Goal: Task Accomplishment & Management: Use online tool/utility

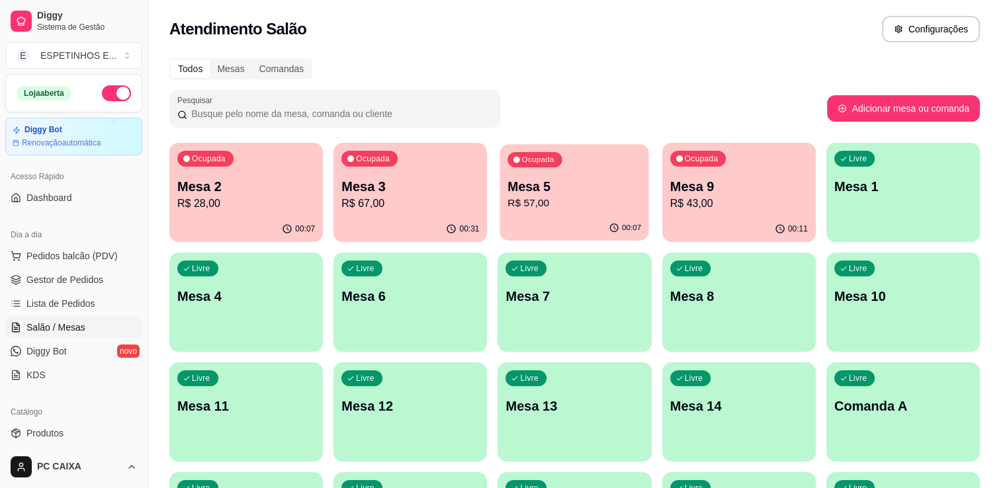
click at [569, 198] on p "R$ 57,00" at bounding box center [575, 203] width 134 height 15
click at [405, 214] on div "Ocupada Mesa 3 R$ 67,00" at bounding box center [410, 179] width 149 height 71
click at [95, 276] on span "Gestor de Pedidos" at bounding box center [64, 279] width 77 height 13
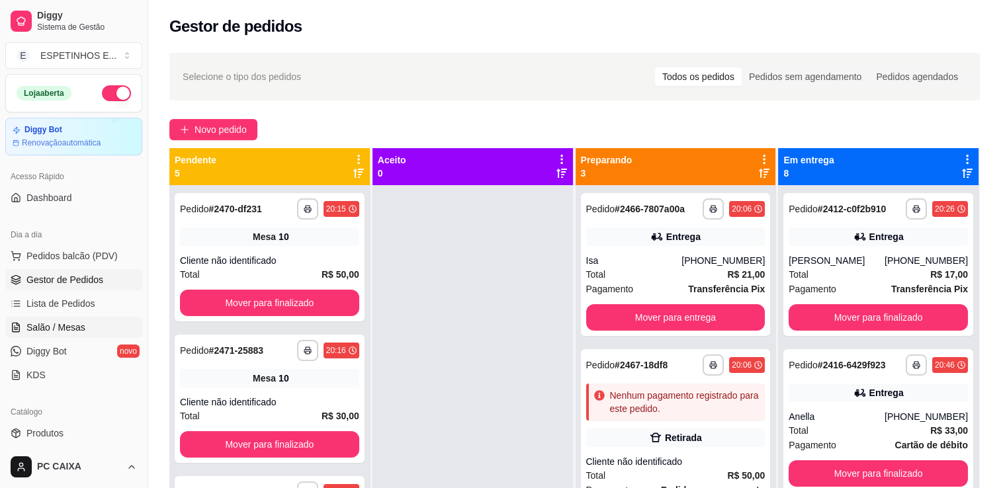
click at [46, 329] on span "Salão / Mesas" at bounding box center [55, 327] width 59 height 13
